Goal: Information Seeking & Learning: Learn about a topic

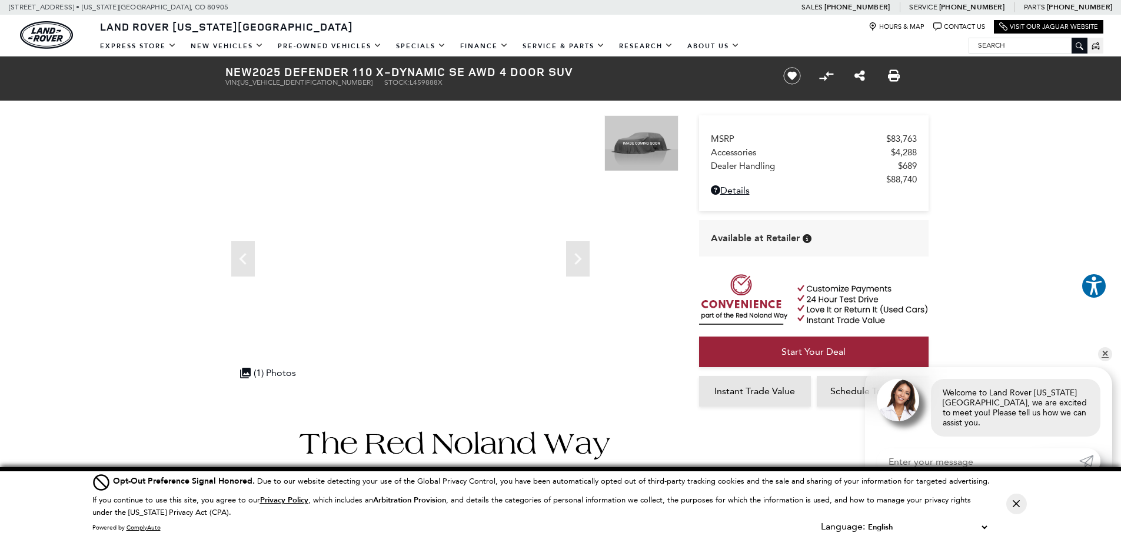
click at [262, 82] on span "[US_VEHICLE_IDENTIFICATION_NUMBER]" at bounding box center [305, 82] width 134 height 8
click at [285, 74] on h1 "New 2025 Defender 110 X-Dynamic SE AWD 4 Door SUV" at bounding box center [494, 71] width 538 height 13
click at [276, 72] on h1 "New 2025 Defender 110 X-Dynamic SE AWD 4 Door SUV" at bounding box center [494, 71] width 538 height 13
click at [264, 81] on span "[US_VEHICLE_IDENTIFICATION_NUMBER]" at bounding box center [305, 82] width 134 height 8
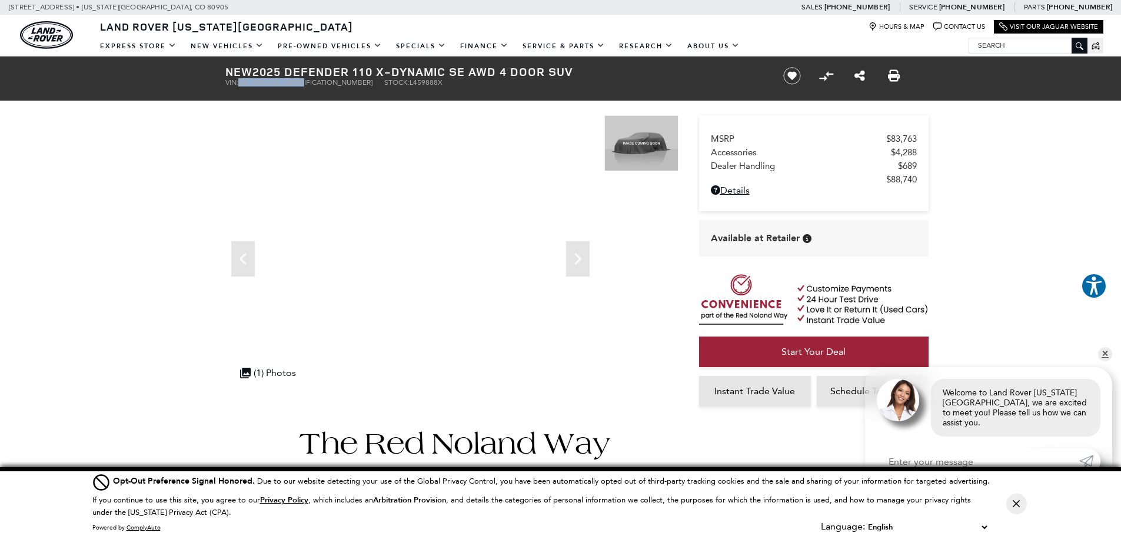
click at [264, 81] on span "[US_VEHICLE_IDENTIFICATION_NUMBER]" at bounding box center [305, 82] width 134 height 8
copy span "[US_VEHICLE_IDENTIFICATION_NUMBER]"
click at [271, 78] on h1 "New 2025 Defender 110 X-Dynamic SE AWD 4 Door SUV" at bounding box center [494, 71] width 538 height 13
copy span "[US_VEHICLE_IDENTIFICATION_NUMBER]"
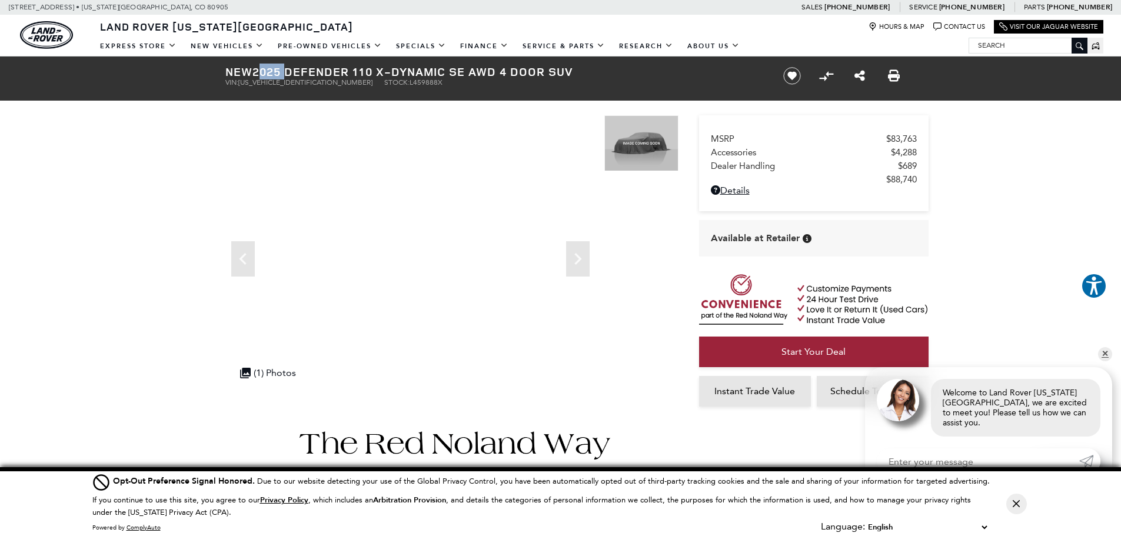
click at [298, 72] on h1 "New 2025 Defender 110 X-Dynamic SE AWD 4 Door SUV" at bounding box center [494, 71] width 538 height 13
click at [282, 82] on span "[US_VEHICLE_IDENTIFICATION_NUMBER]" at bounding box center [305, 82] width 134 height 8
copy span "[US_VEHICLE_IDENTIFICATION_NUMBER]"
